Goal: Entertainment & Leisure: Consume media (video, audio)

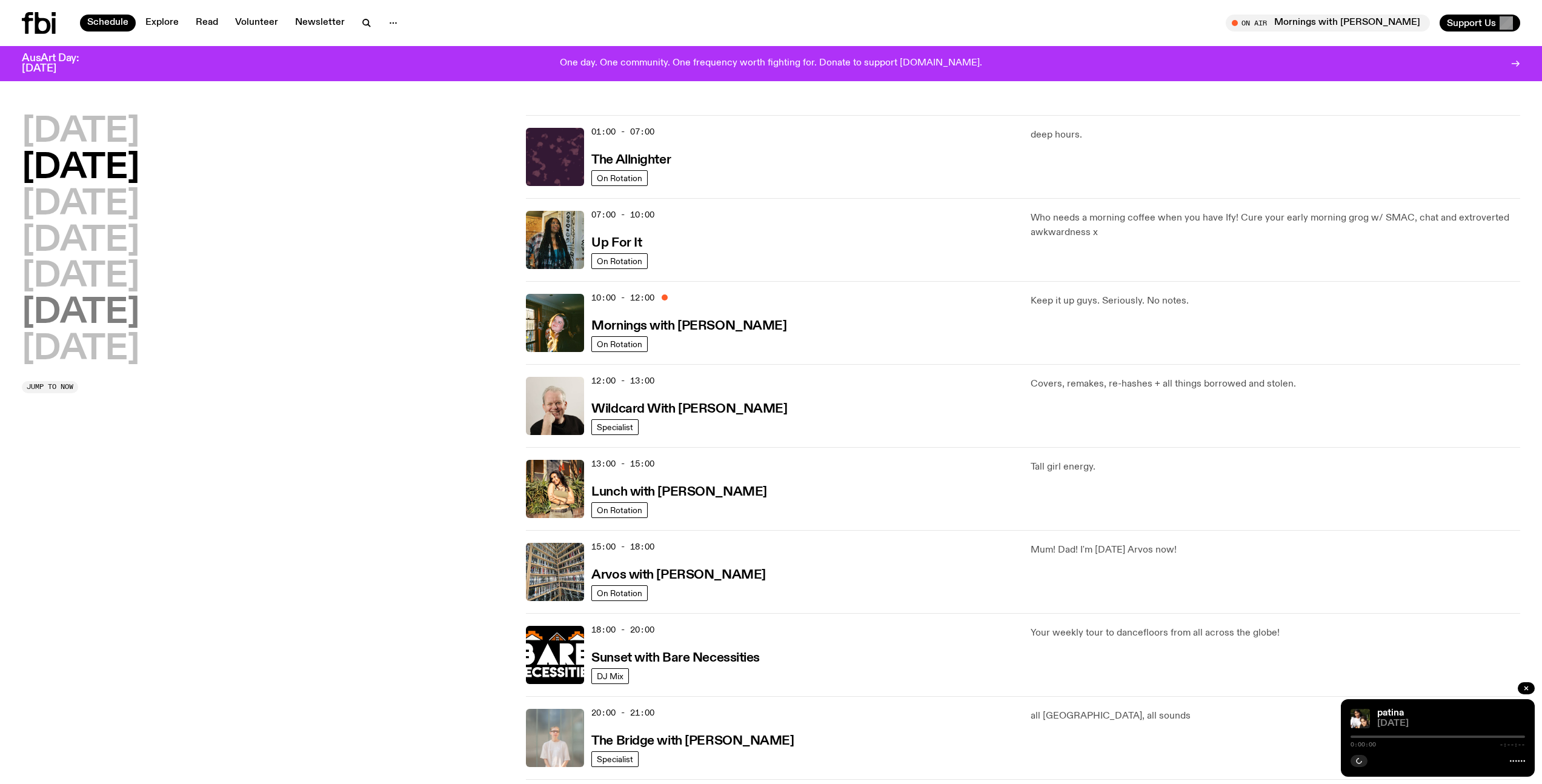
click at [122, 315] on h2 "[DATE]" at bounding box center [81, 313] width 117 height 34
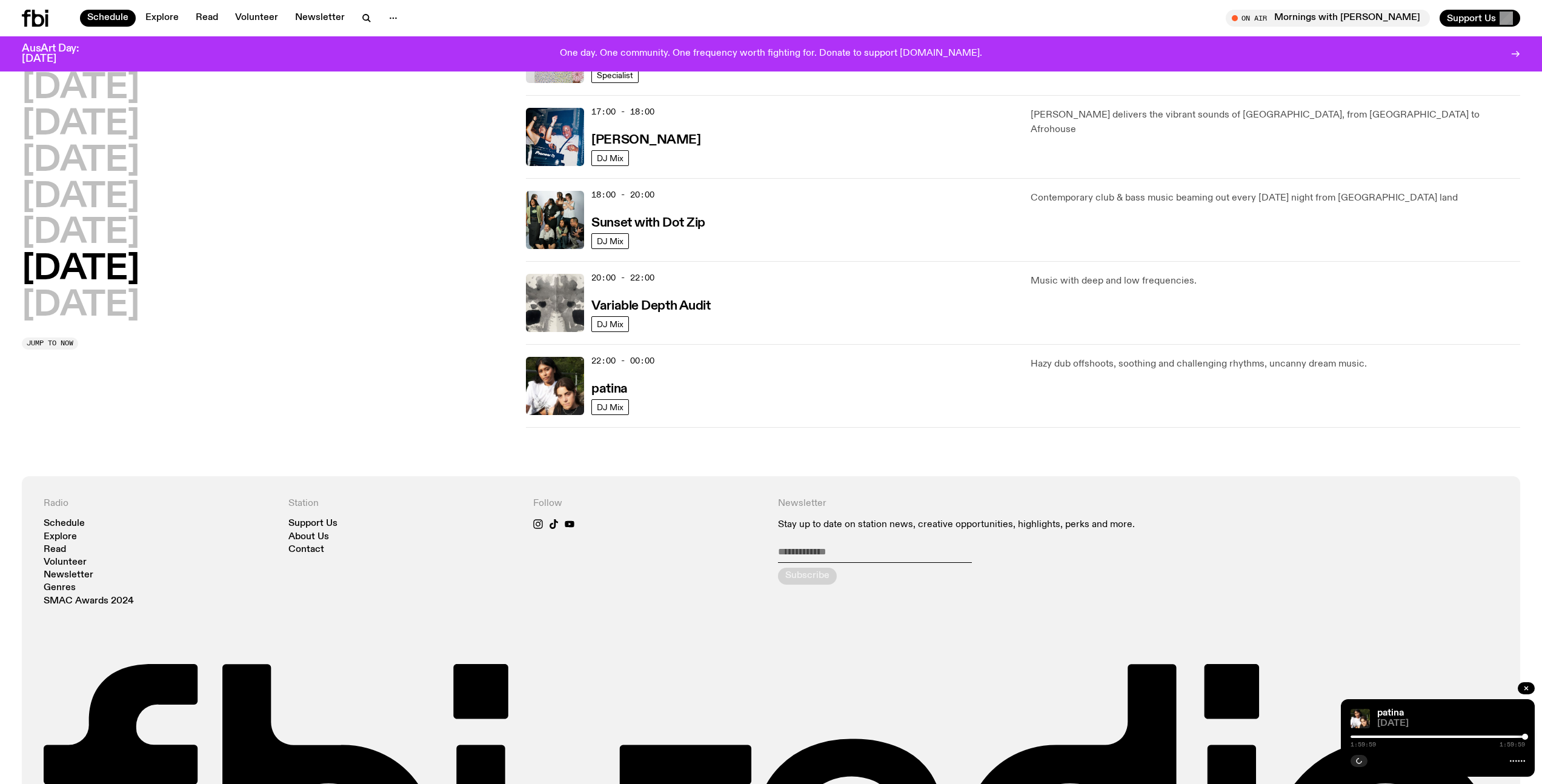
scroll to position [737, 0]
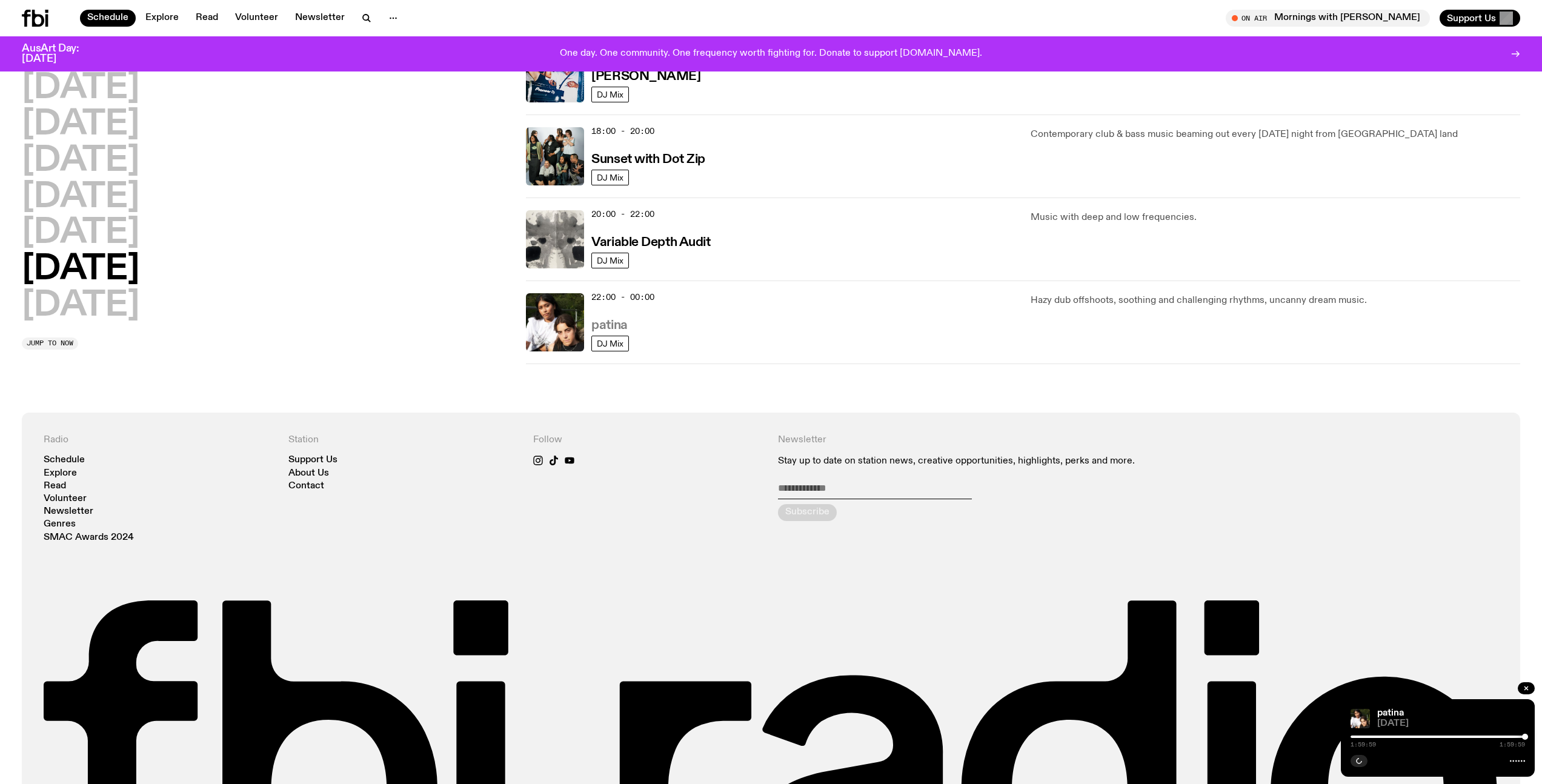
click at [618, 324] on h3 "patina" at bounding box center [609, 326] width 36 height 13
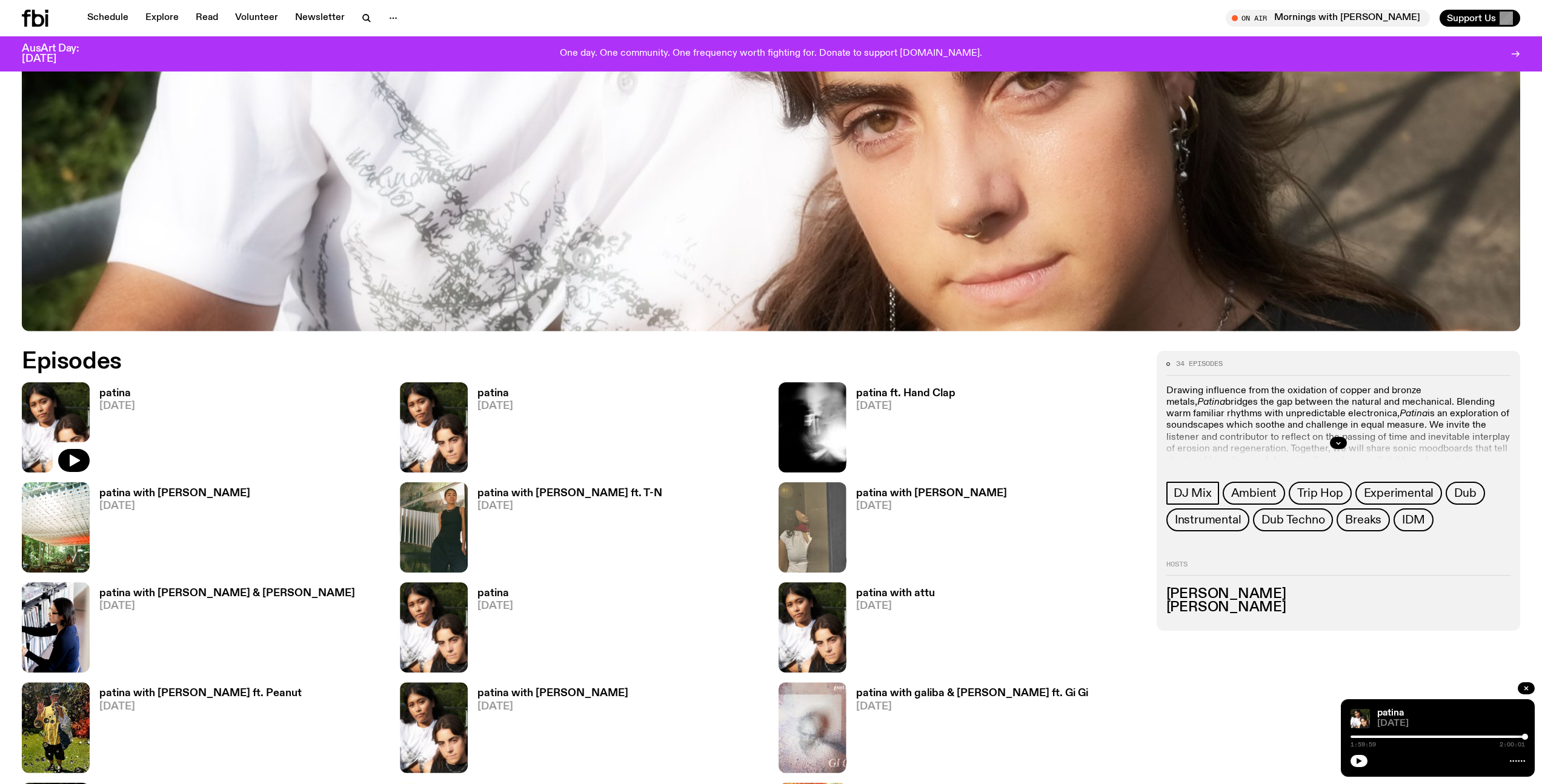
scroll to position [684, 0]
click at [69, 458] on icon "button" at bounding box center [74, 460] width 15 height 15
click at [1353, 737] on div at bounding box center [1437, 736] width 174 height 3
click at [1357, 735] on div at bounding box center [1437, 736] width 174 height 3
click at [1358, 756] on icon "button" at bounding box center [1359, 760] width 7 height 7
